Goal: Task Accomplishment & Management: Manage account settings

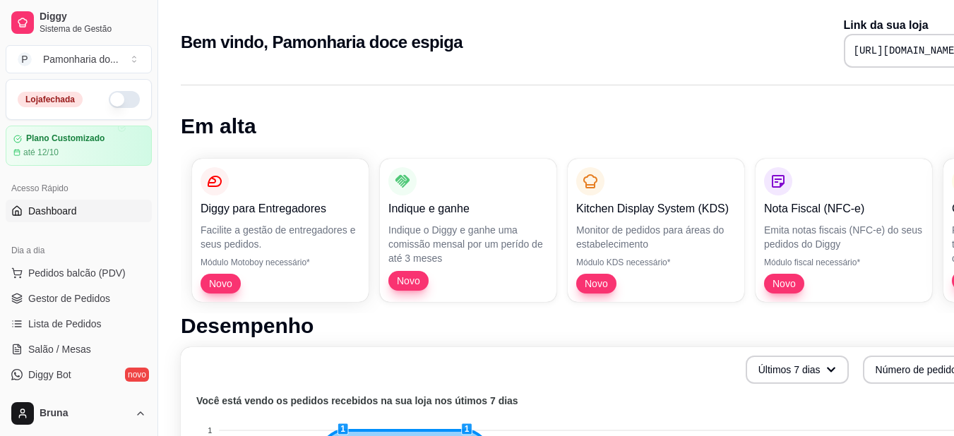
click at [109, 100] on button "button" at bounding box center [124, 99] width 31 height 17
click at [71, 298] on span "Gestor de Pedidos" at bounding box center [69, 299] width 82 height 14
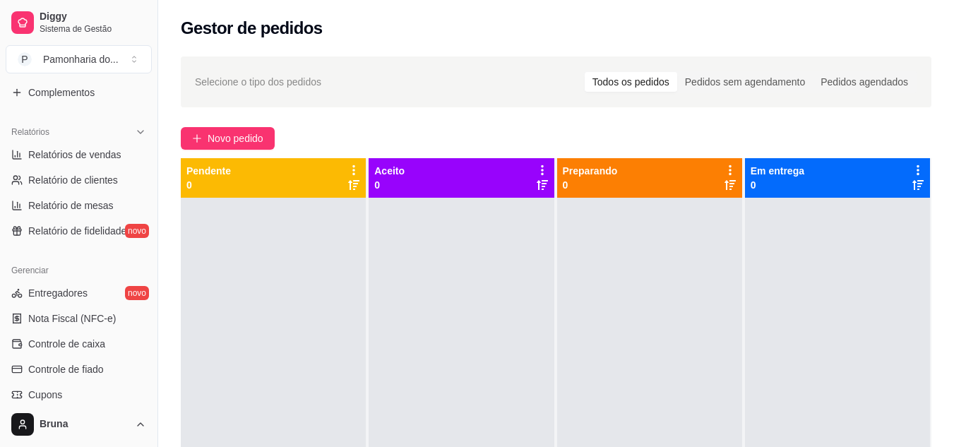
scroll to position [367, 0]
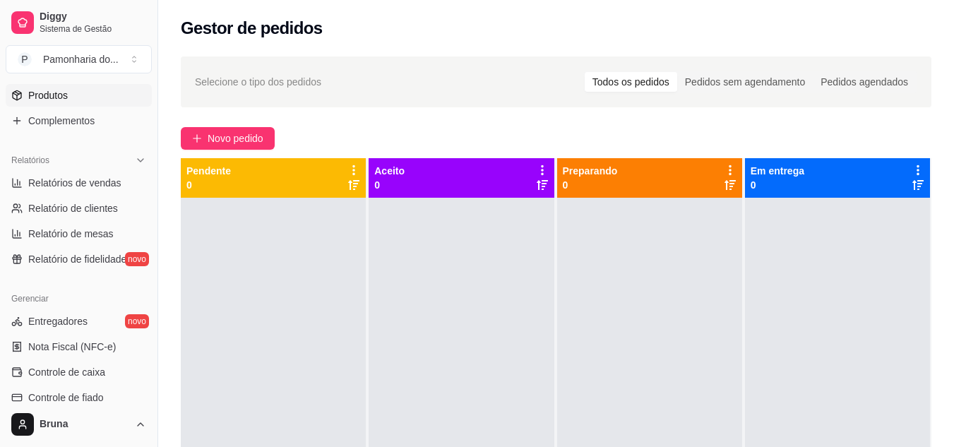
click at [61, 93] on span "Produtos" at bounding box center [48, 95] width 40 height 14
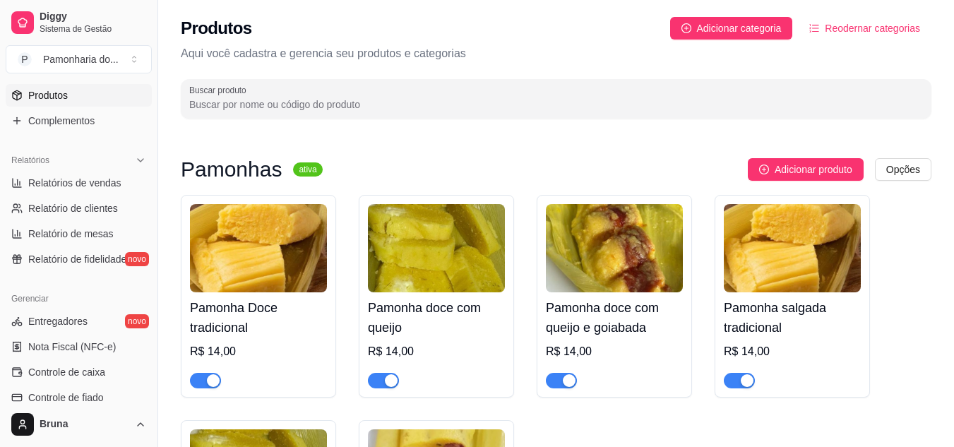
click at [740, 377] on button "button" at bounding box center [739, 381] width 31 height 16
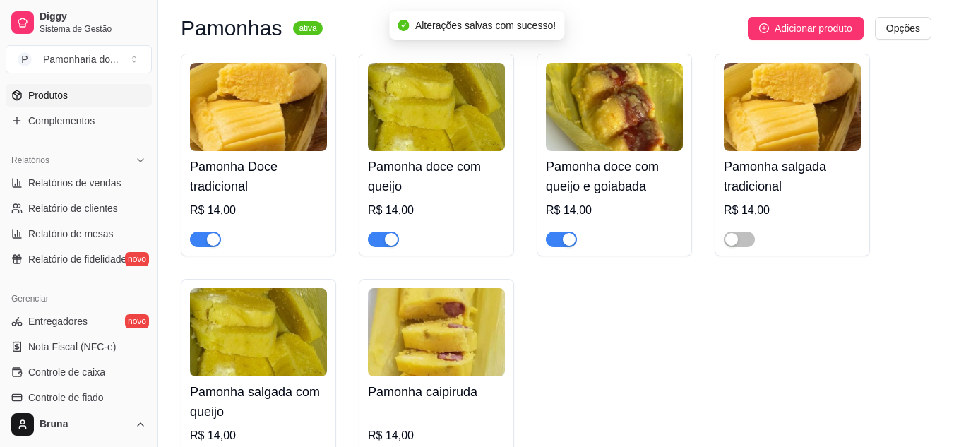
scroll to position [198, 0]
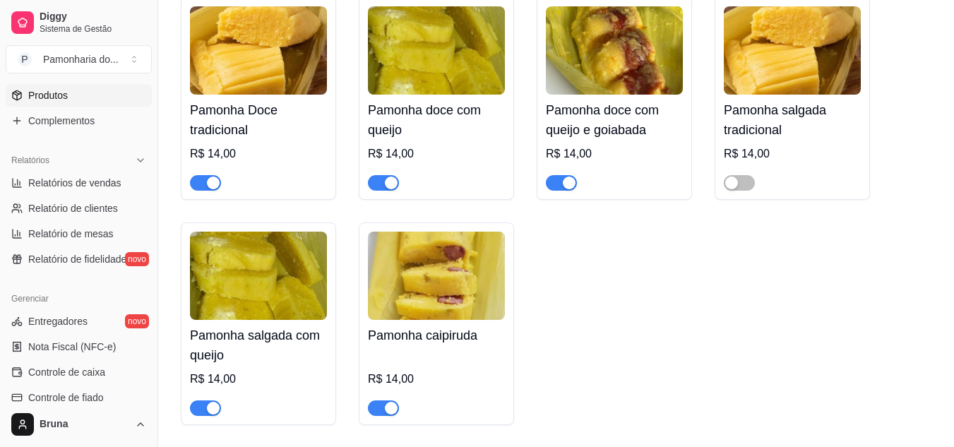
click at [380, 413] on span "button" at bounding box center [383, 408] width 31 height 16
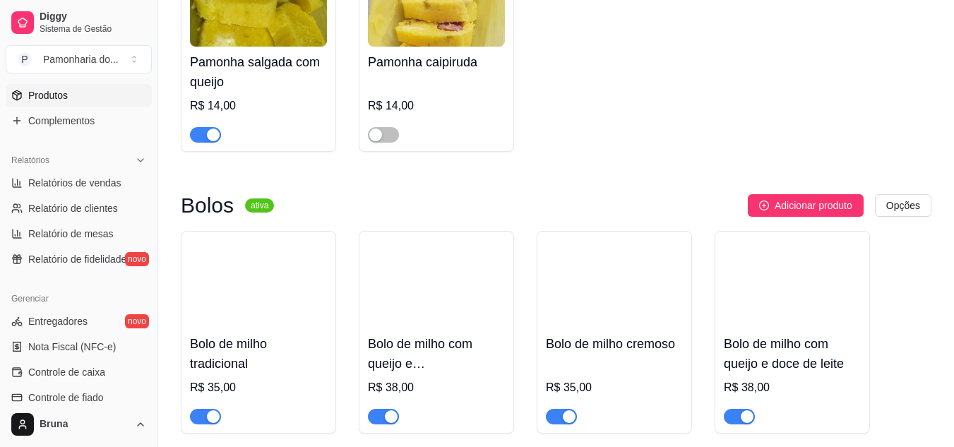
scroll to position [527, 0]
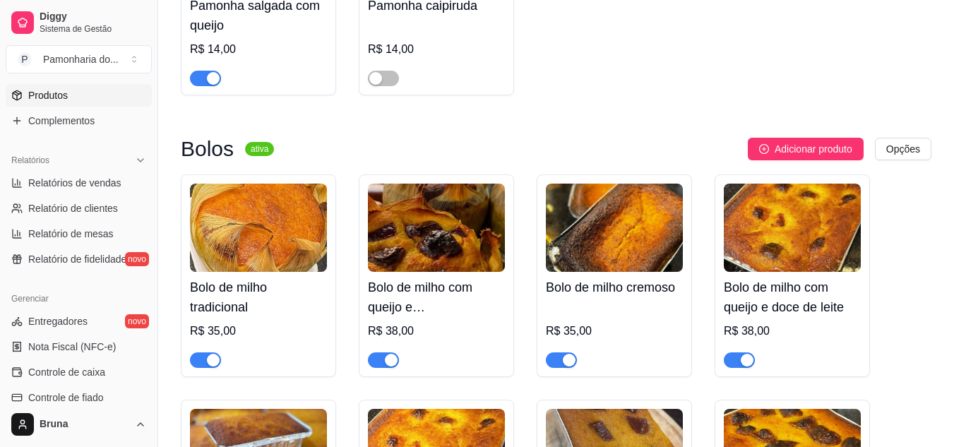
click at [379, 362] on span "button" at bounding box center [383, 360] width 31 height 16
click at [743, 357] on div "button" at bounding box center [746, 360] width 13 height 13
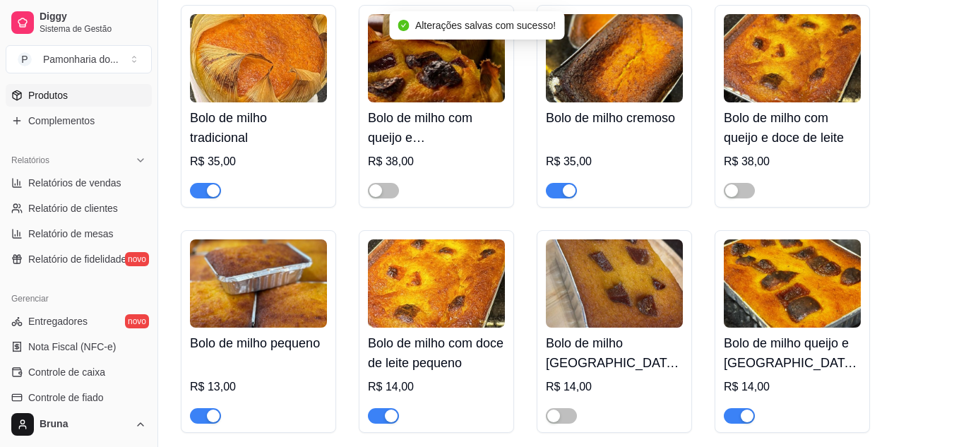
scroll to position [725, 0]
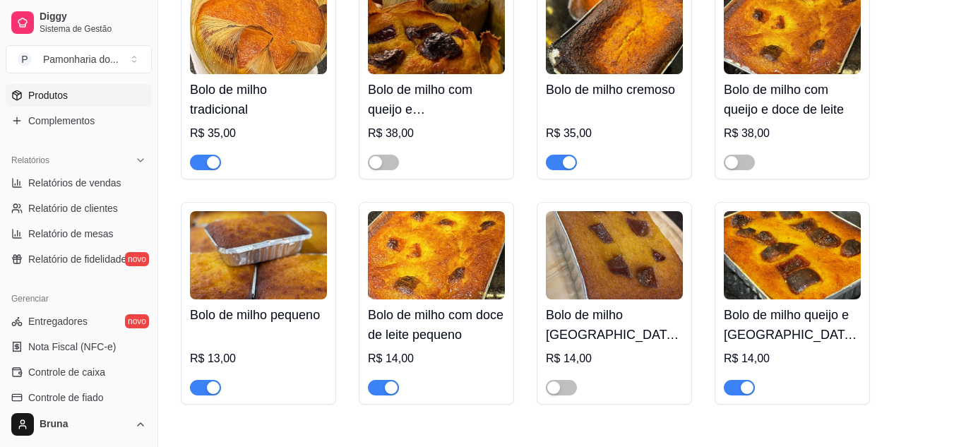
click at [748, 391] on div "button" at bounding box center [746, 387] width 13 height 13
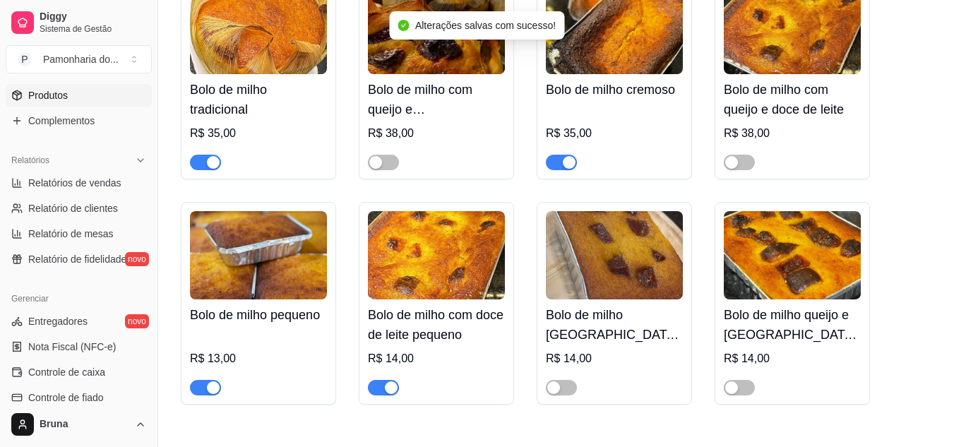
click at [382, 386] on button "button" at bounding box center [383, 388] width 31 height 16
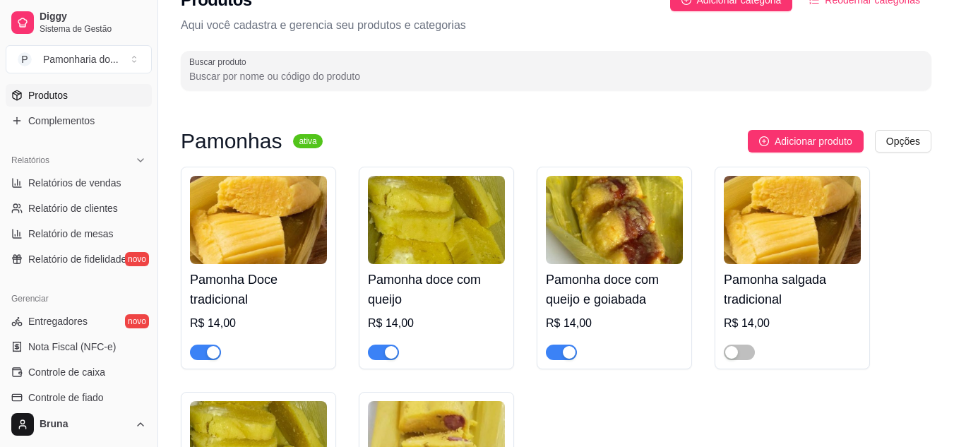
scroll to position [0, 0]
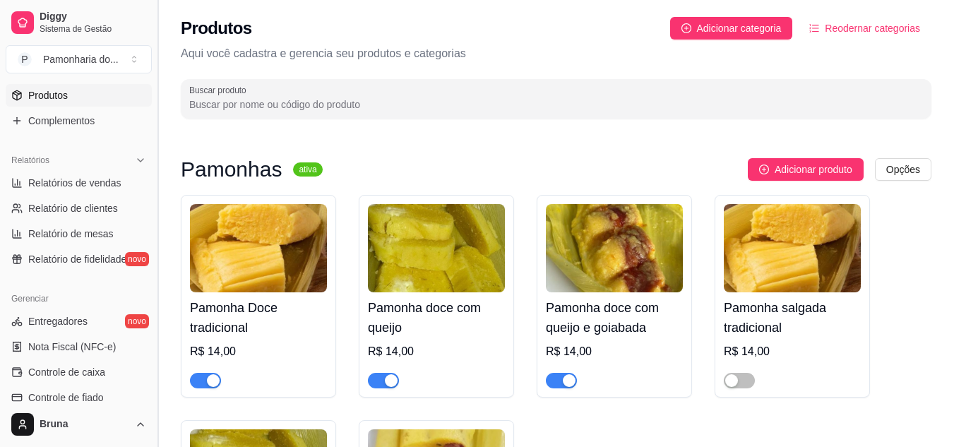
click at [152, 88] on button "Toggle Sidebar" at bounding box center [157, 223] width 11 height 447
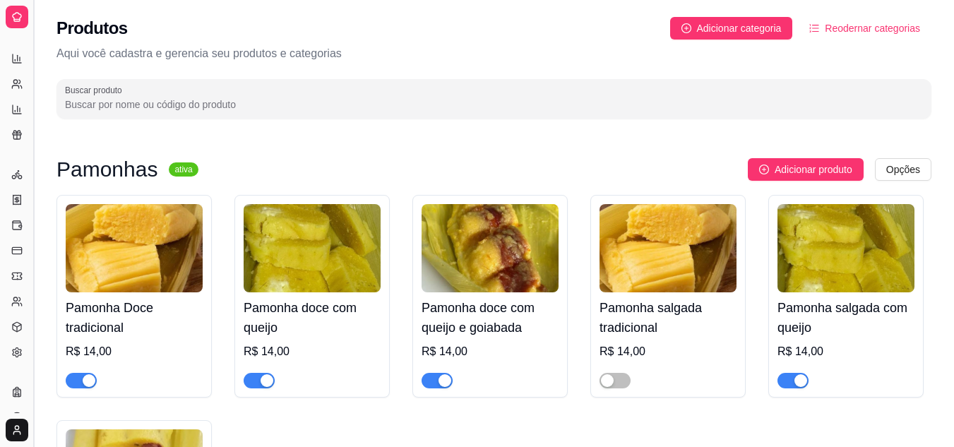
click at [152, 88] on div "Produtos Adicionar categoria Reodernar categorias Aqui você cadastra e gerencia…" at bounding box center [494, 63] width 920 height 127
click at [152, 88] on div at bounding box center [494, 99] width 858 height 28
click at [10, 53] on div "Relatórios" at bounding box center [17, 64] width 22 height 23
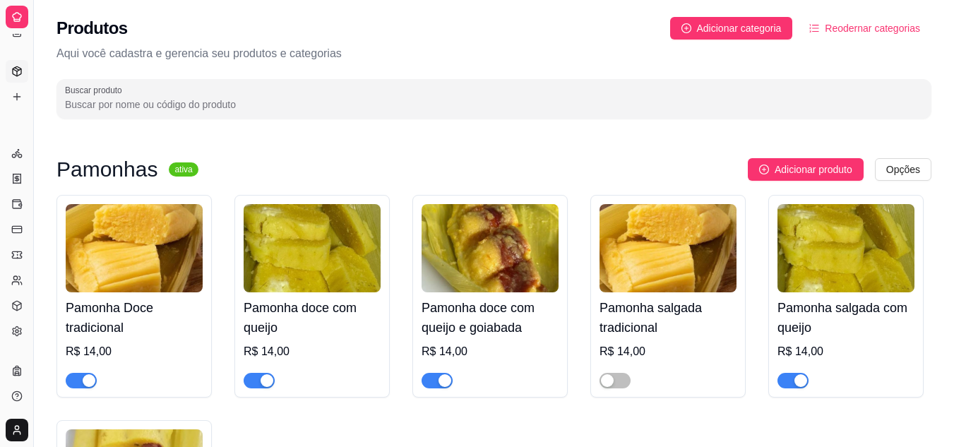
scroll to position [186, 0]
click at [32, 93] on button "Toggle Sidebar" at bounding box center [33, 223] width 11 height 447
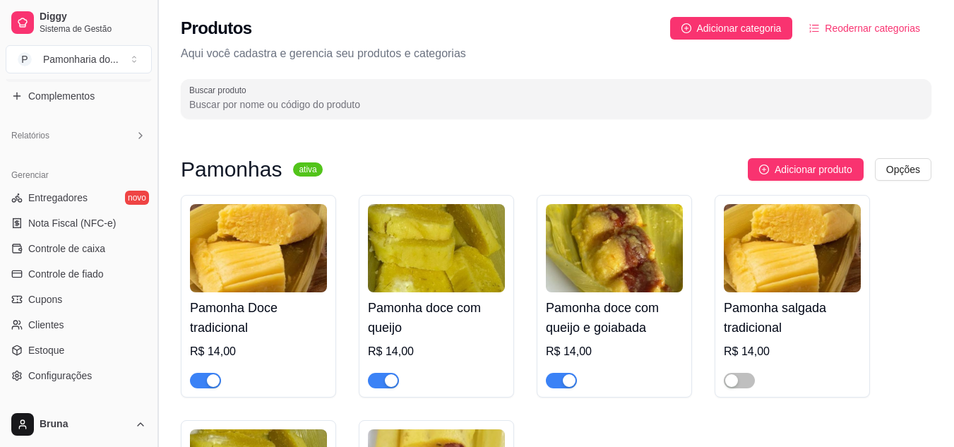
scroll to position [395, 0]
